Goal: Task Accomplishment & Management: Use online tool/utility

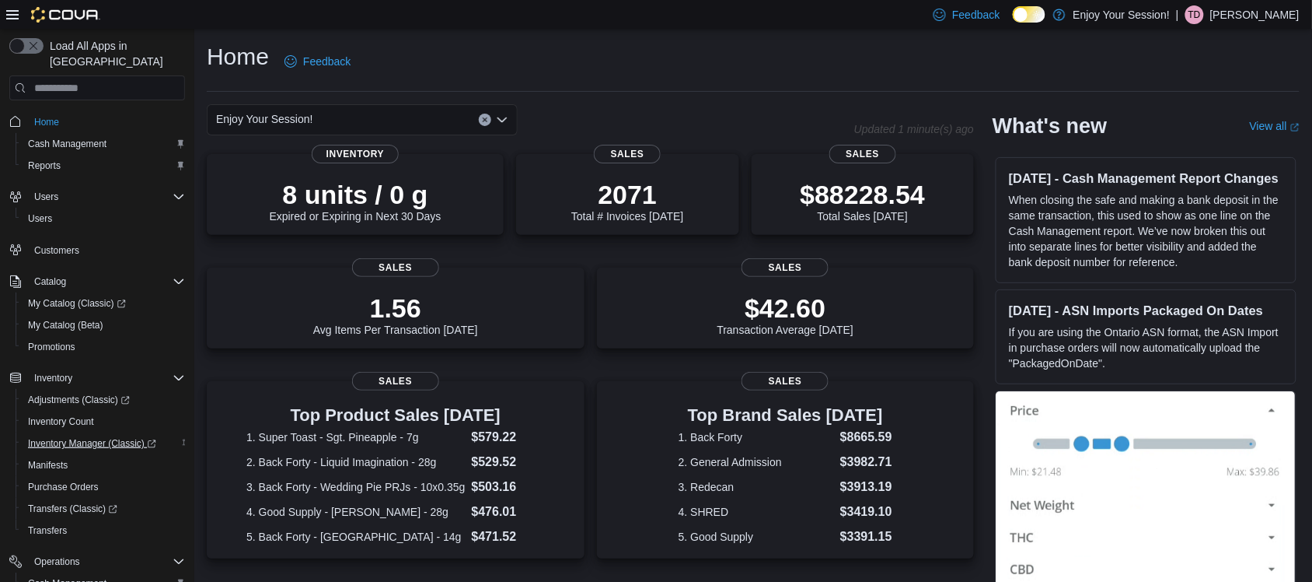
scroll to position [115, 0]
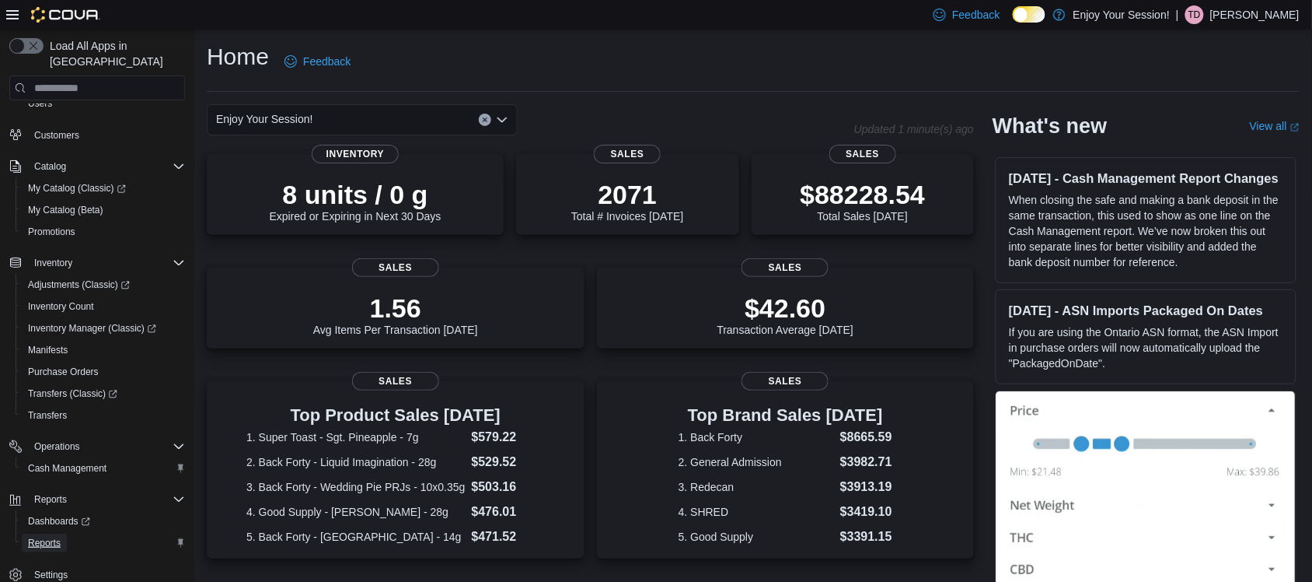
click at [36, 533] on span "Reports" at bounding box center [44, 542] width 33 height 19
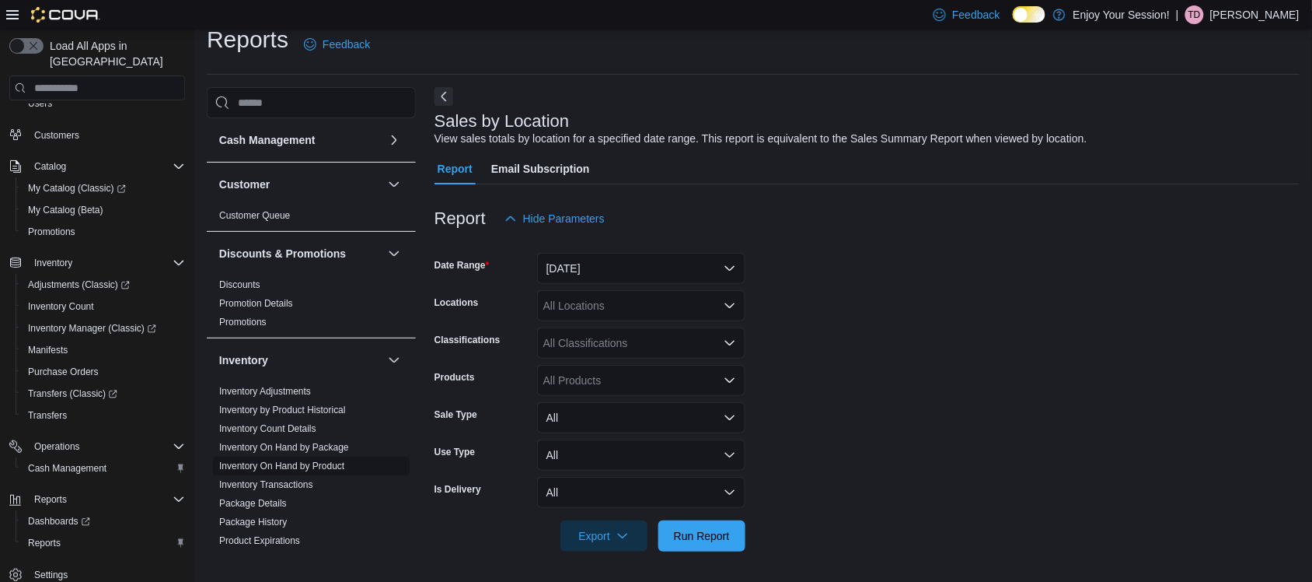
click at [305, 467] on link "Inventory On Hand by Product" at bounding box center [281, 465] width 125 height 11
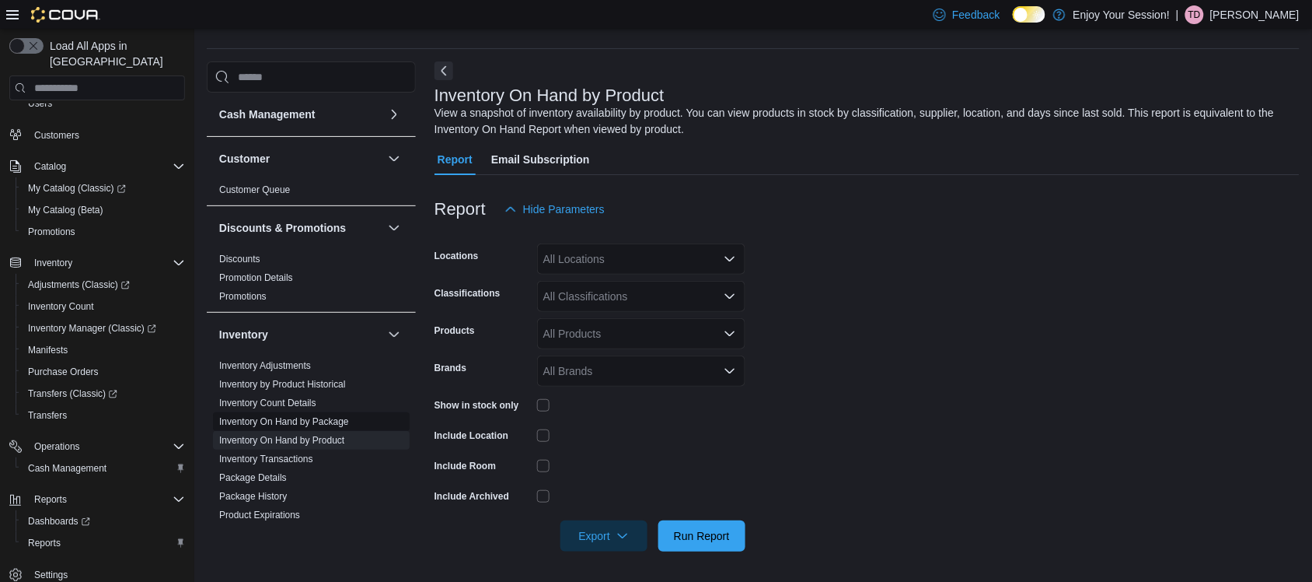
click at [327, 418] on link "Inventory On Hand by Package" at bounding box center [284, 421] width 130 height 11
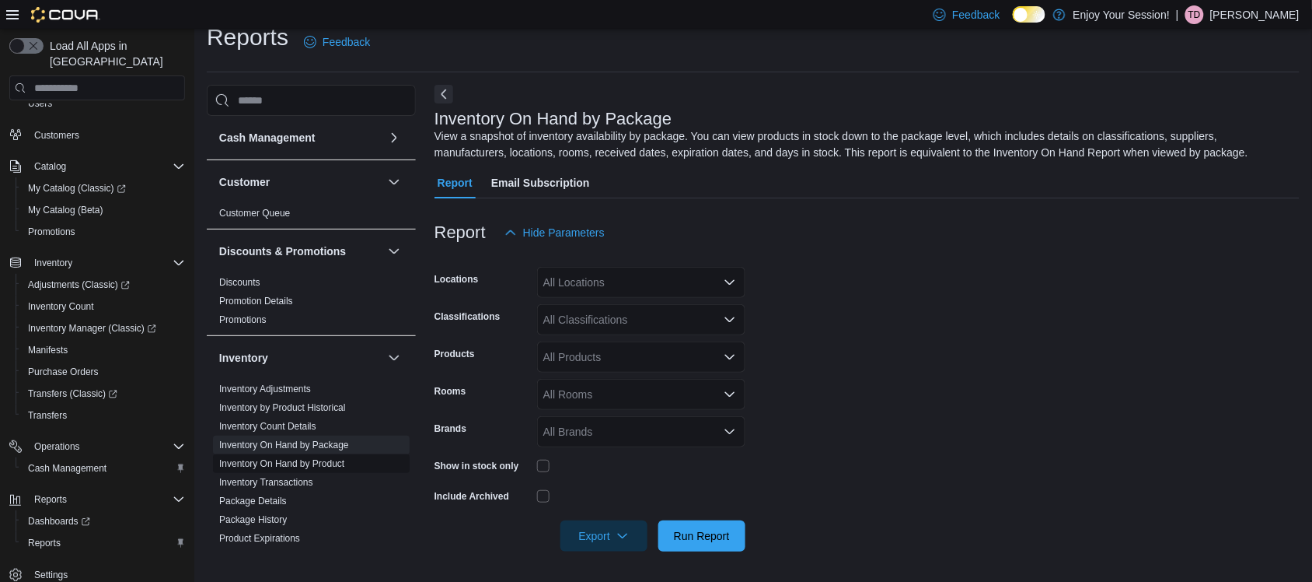
click at [317, 464] on link "Inventory On Hand by Product" at bounding box center [281, 463] width 125 height 11
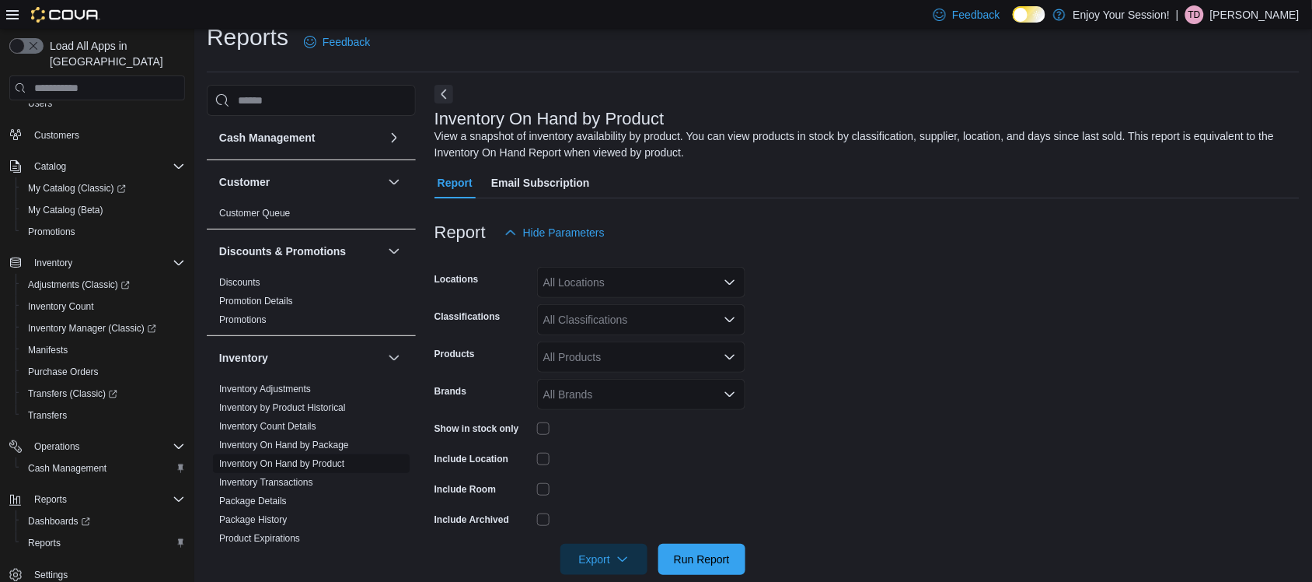
scroll to position [43, 0]
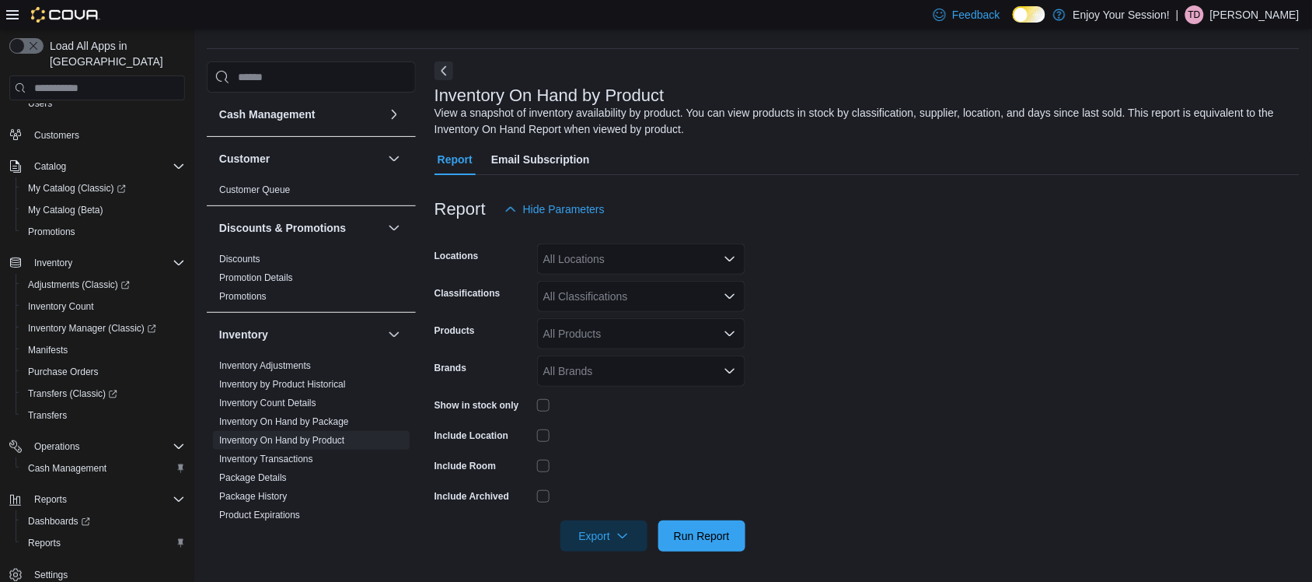
click at [606, 261] on div "All Locations" at bounding box center [641, 258] width 208 height 31
type input "***"
click at [616, 297] on button "Waterloo" at bounding box center [641, 285] width 208 height 23
click at [894, 284] on form "Locations Waterloo Classifications All Classifications Products All Products Br…" at bounding box center [867, 388] width 865 height 327
click at [564, 294] on div "All Classifications" at bounding box center [641, 296] width 208 height 31
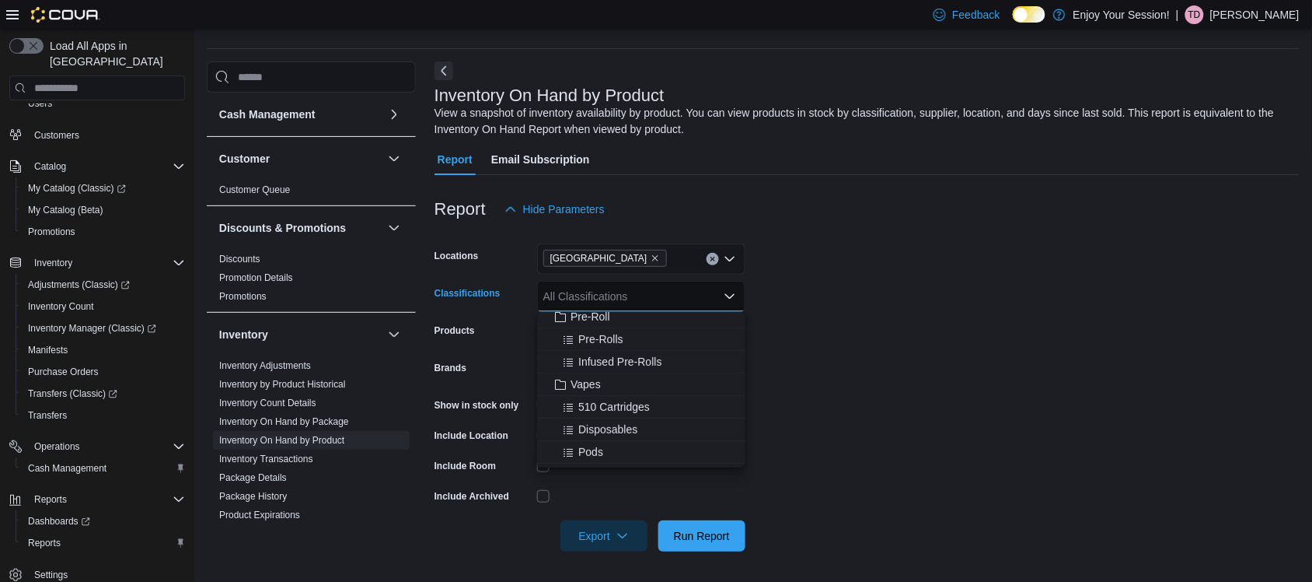
scroll to position [124, 0]
click at [595, 381] on span "Vapes" at bounding box center [586, 379] width 30 height 16
click at [608, 337] on span "Beverages" at bounding box center [604, 345] width 52 height 16
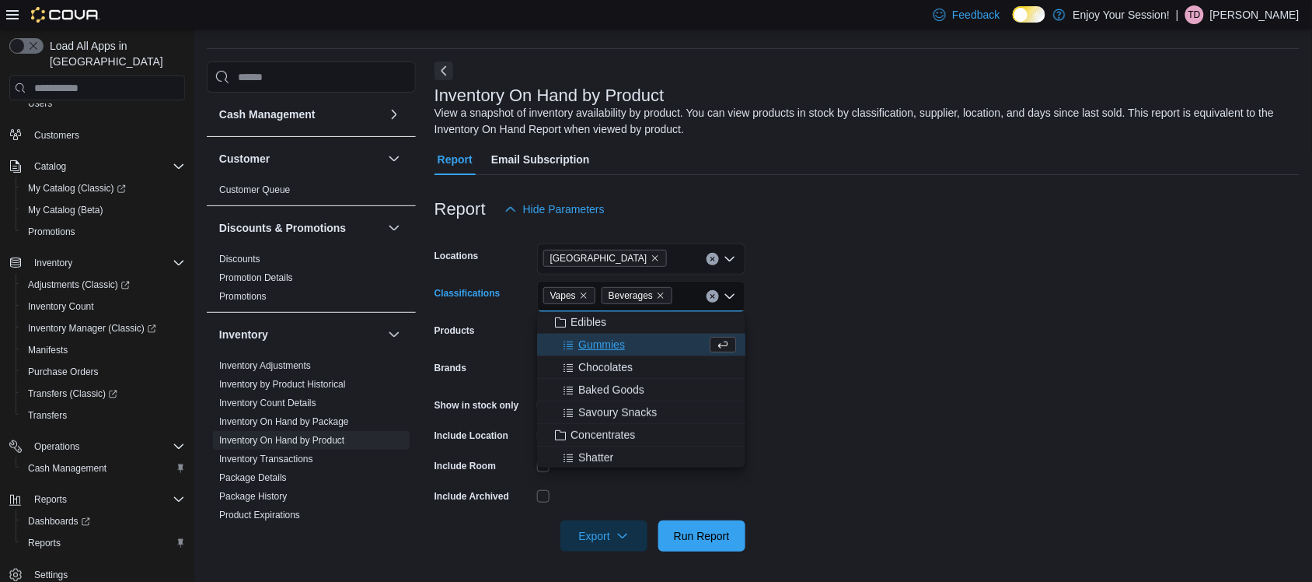
click at [798, 335] on form "Locations Waterloo Classifications Vapes Beverages Combo box. Selected. Vapes ,…" at bounding box center [867, 388] width 865 height 327
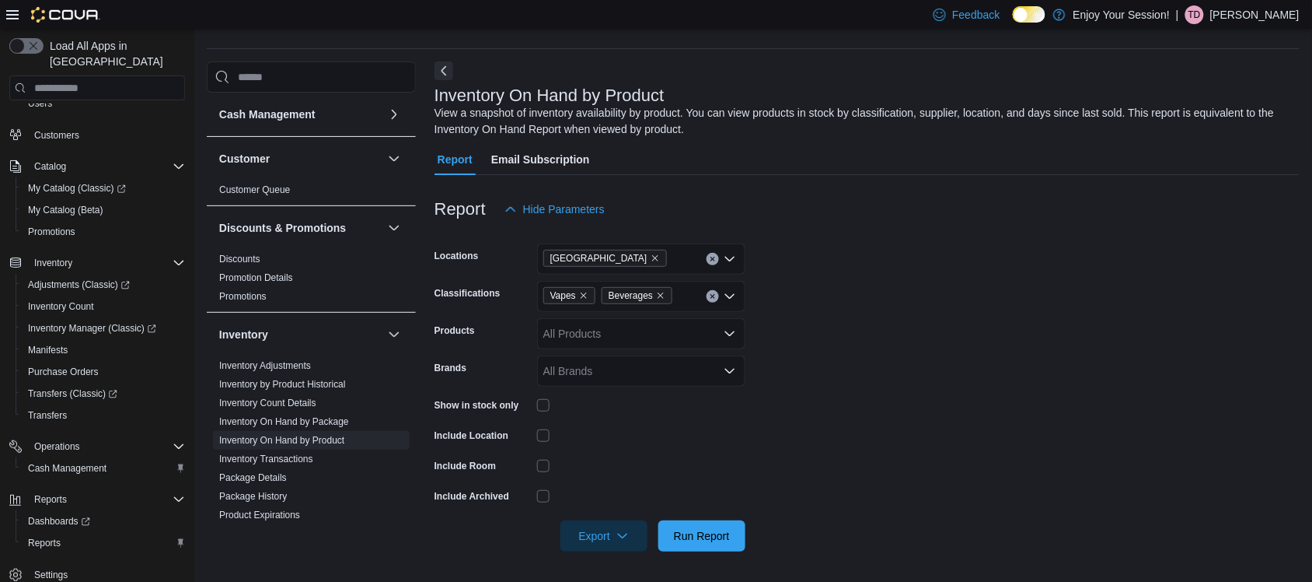
click at [542, 397] on div at bounding box center [641, 405] width 208 height 24
click at [718, 539] on span "Run Report" at bounding box center [702, 535] width 56 height 16
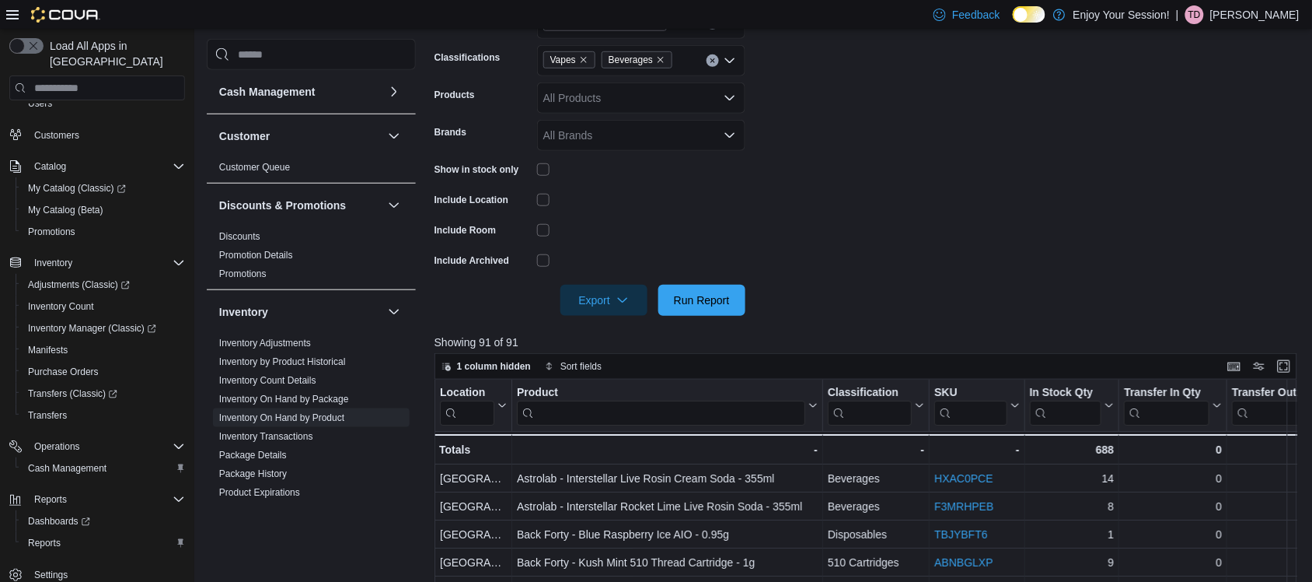
scroll to position [280, 0]
click at [610, 288] on span "Export" at bounding box center [604, 297] width 68 height 31
click at [608, 325] on span "Export to Excel" at bounding box center [606, 329] width 70 height 12
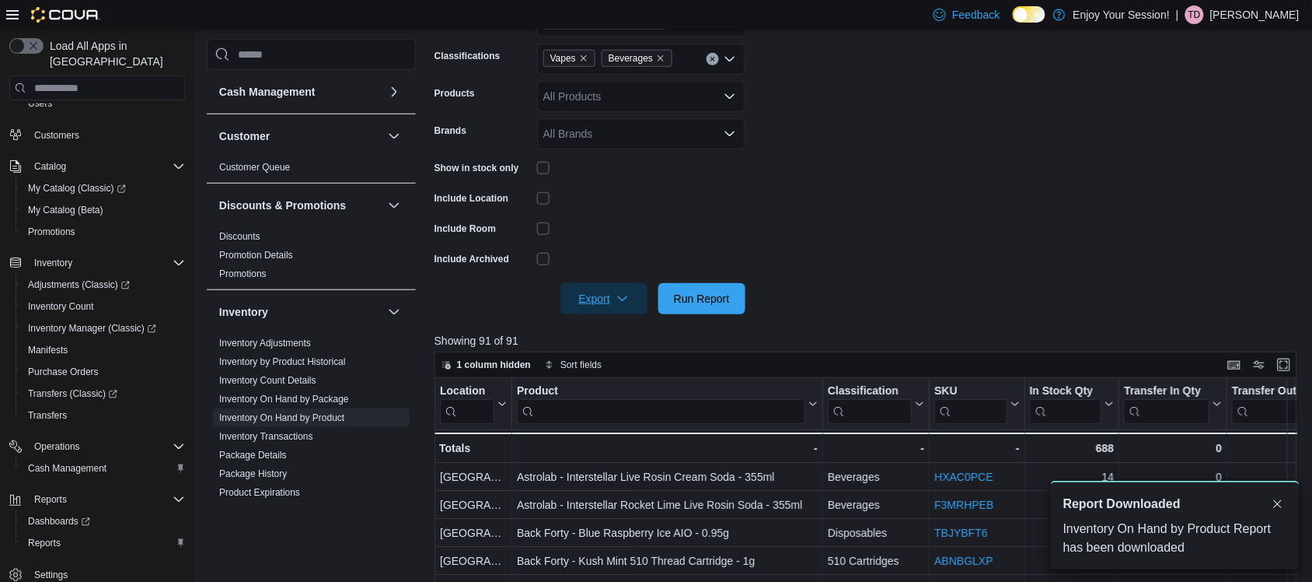
scroll to position [0, 0]
